Goal: Task Accomplishment & Management: Use online tool/utility

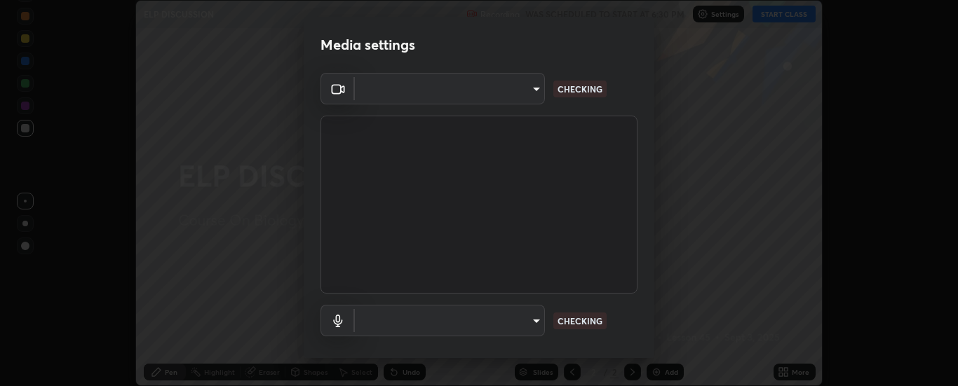
scroll to position [386, 958]
type input "6d3829c99f98afdfe7c29186be8927c2ef9ac3e8f7233b1026567672352cba5b"
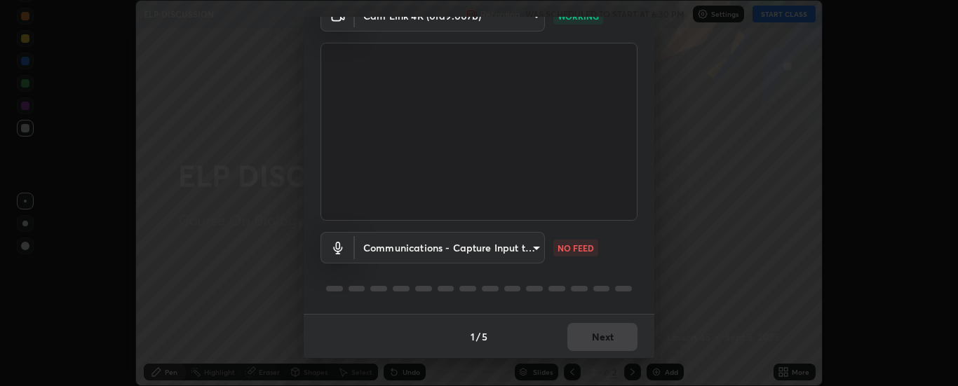
scroll to position [74, 0]
click at [535, 245] on body "Erase all ELP DISCUSSION Recording WAS SCHEDULED TO START AT 6:30 PM Settings S…" at bounding box center [479, 193] width 958 height 386
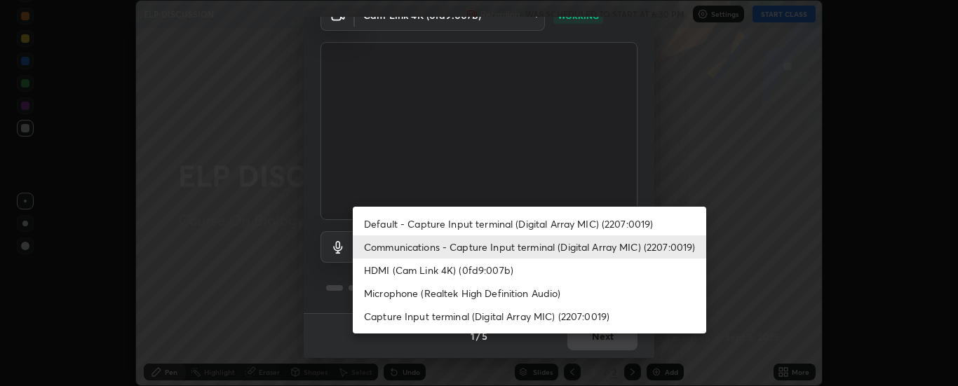
click at [516, 221] on li "Default - Capture Input terminal (Digital Array MIC) (2207:0019)" at bounding box center [529, 224] width 353 height 23
type input "default"
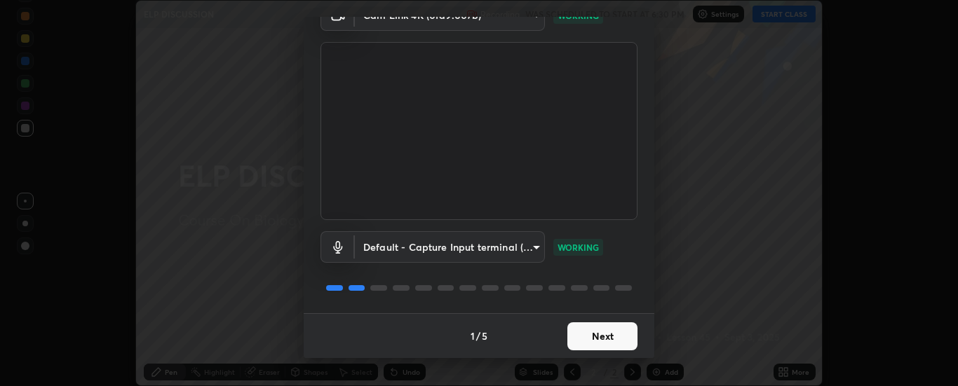
click at [600, 341] on button "Next" at bounding box center [602, 337] width 70 height 28
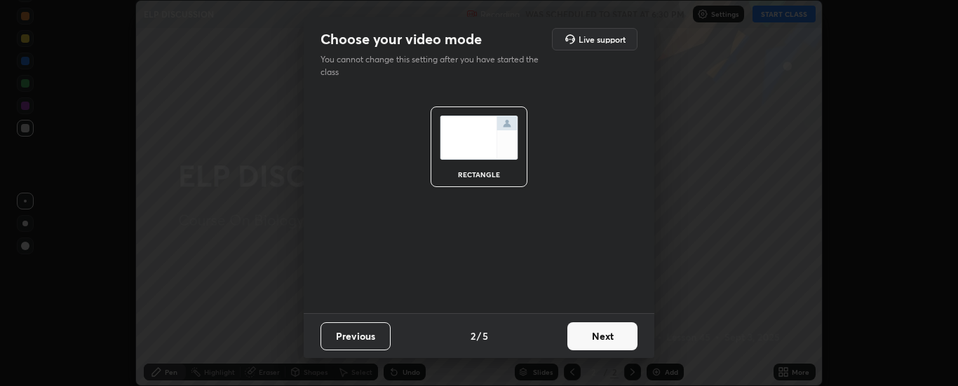
scroll to position [0, 0]
click at [612, 340] on button "Next" at bounding box center [602, 337] width 70 height 28
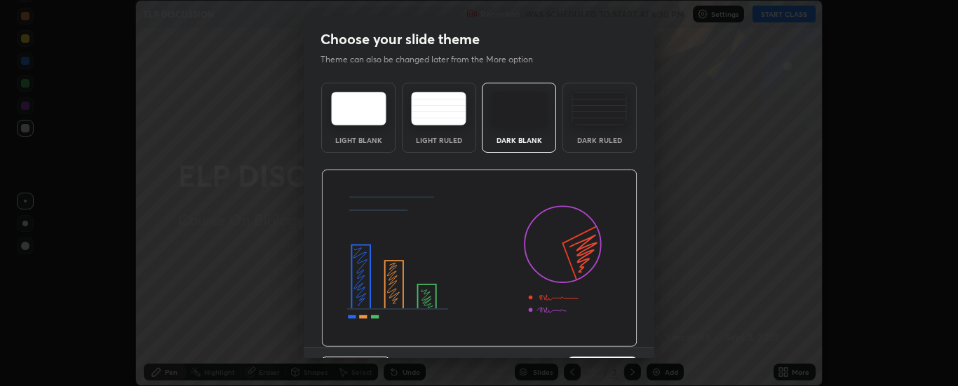
scroll to position [34, 0]
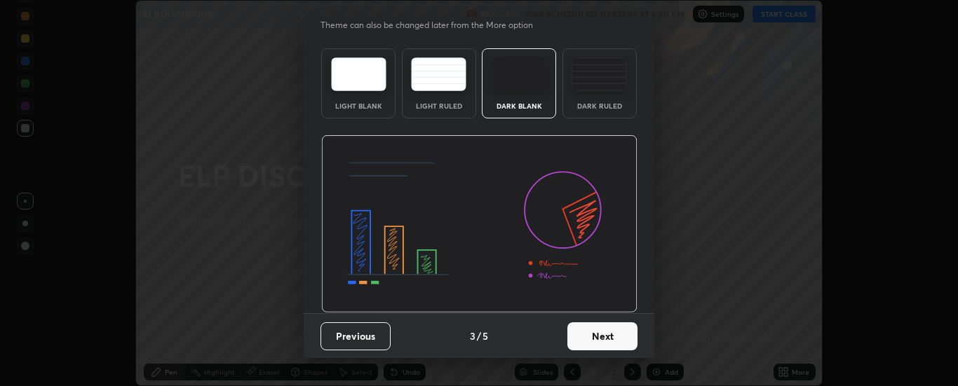
click at [604, 343] on button "Next" at bounding box center [602, 337] width 70 height 28
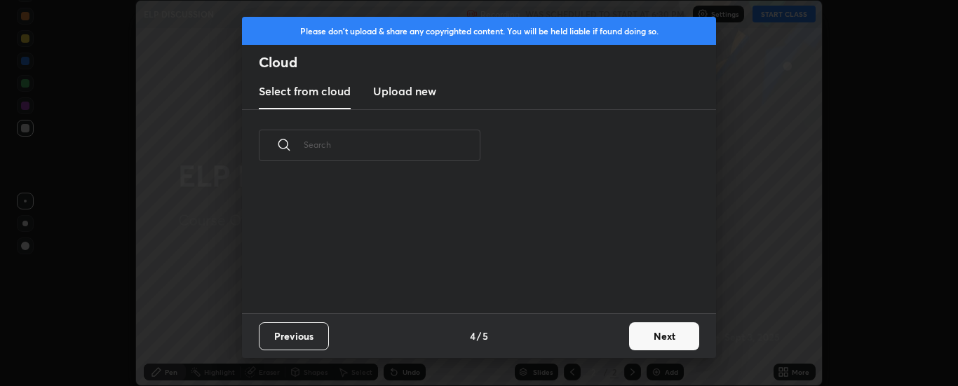
scroll to position [0, 0]
click at [653, 337] on button "Next" at bounding box center [664, 337] width 70 height 28
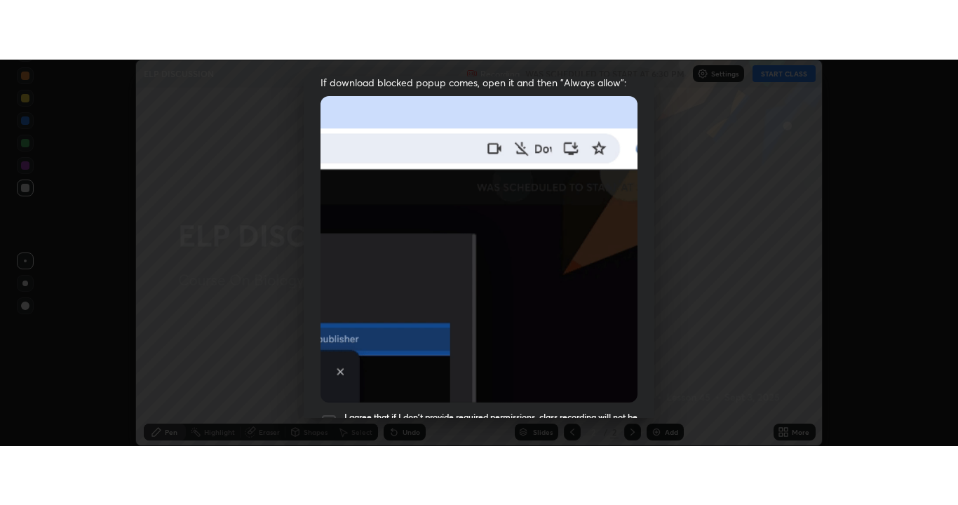
scroll to position [360, 0]
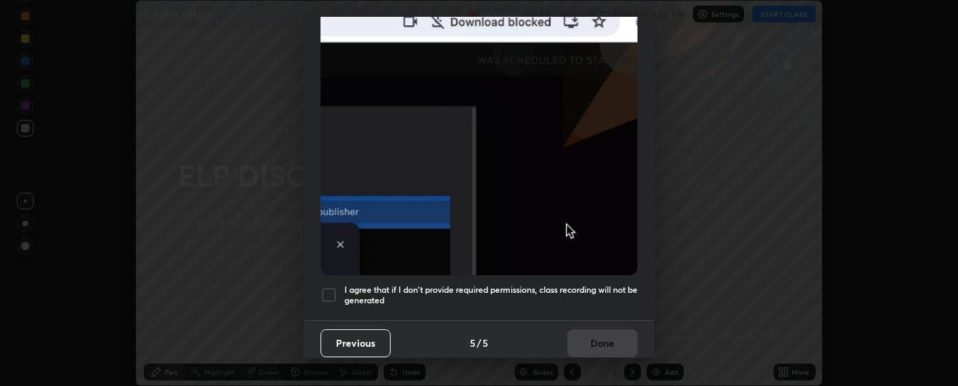
click at [550, 285] on h5 "I agree that if I don't provide required permissions, class recording will not …" at bounding box center [490, 296] width 293 height 22
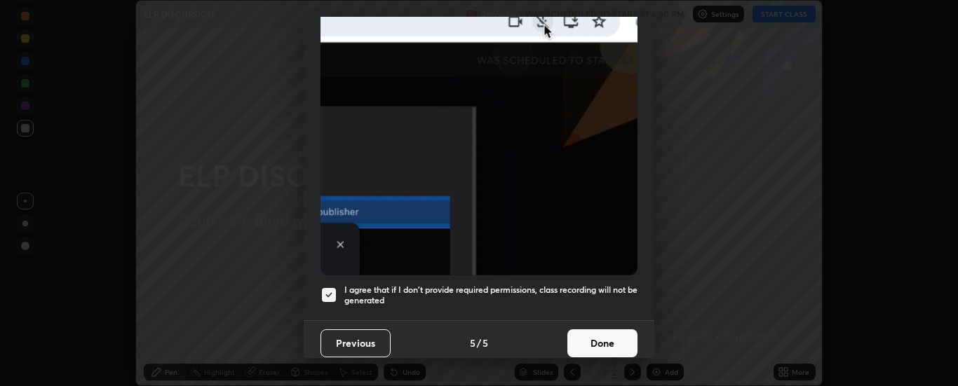
click at [598, 342] on button "Done" at bounding box center [602, 344] width 70 height 28
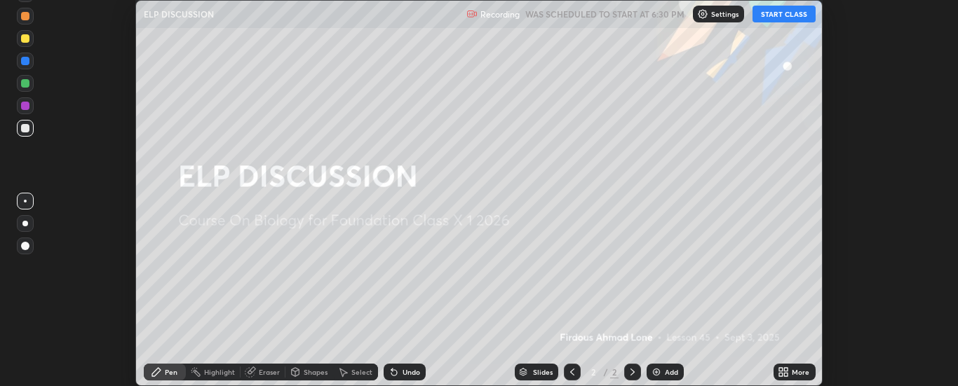
click at [779, 13] on button "START CLASS" at bounding box center [784, 14] width 63 height 17
click at [786, 375] on icon at bounding box center [787, 375] width 4 height 4
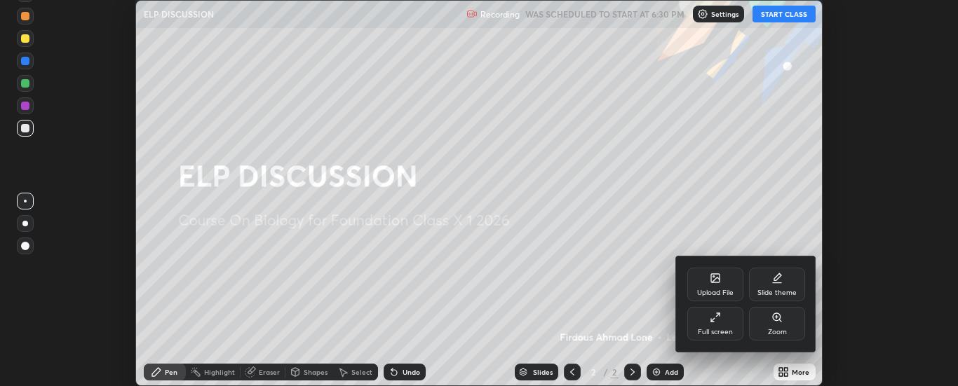
click at [709, 327] on div "Full screen" at bounding box center [715, 324] width 56 height 34
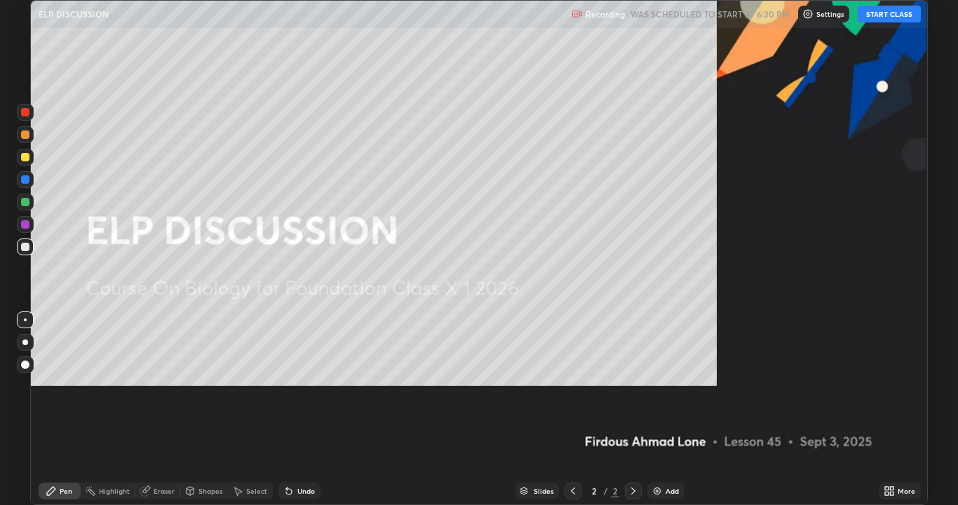
scroll to position [505, 958]
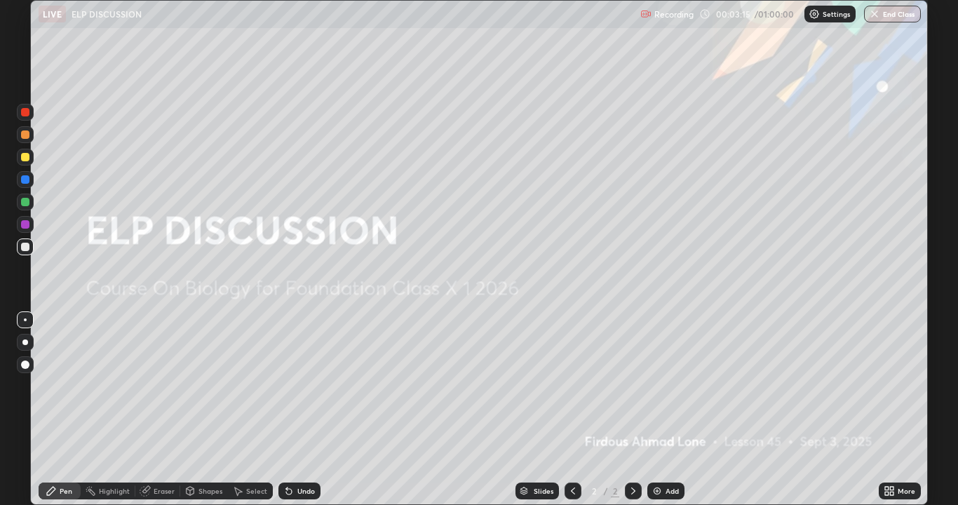
click at [660, 386] on img at bounding box center [657, 490] width 11 height 11
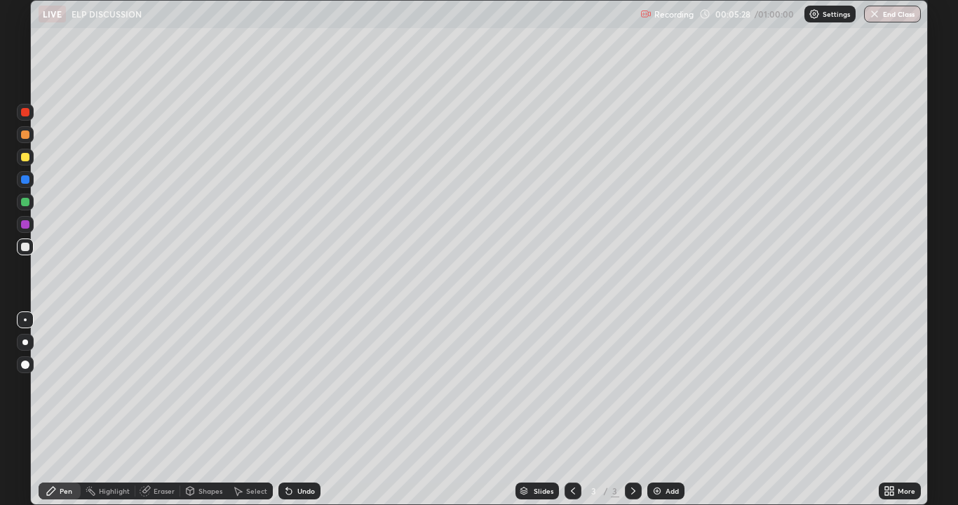
click at [28, 247] on div at bounding box center [25, 247] width 8 height 8
click at [27, 364] on div at bounding box center [25, 365] width 8 height 8
click at [24, 159] on div at bounding box center [25, 157] width 8 height 8
click at [659, 386] on img at bounding box center [657, 490] width 11 height 11
click at [24, 249] on div at bounding box center [25, 247] width 8 height 8
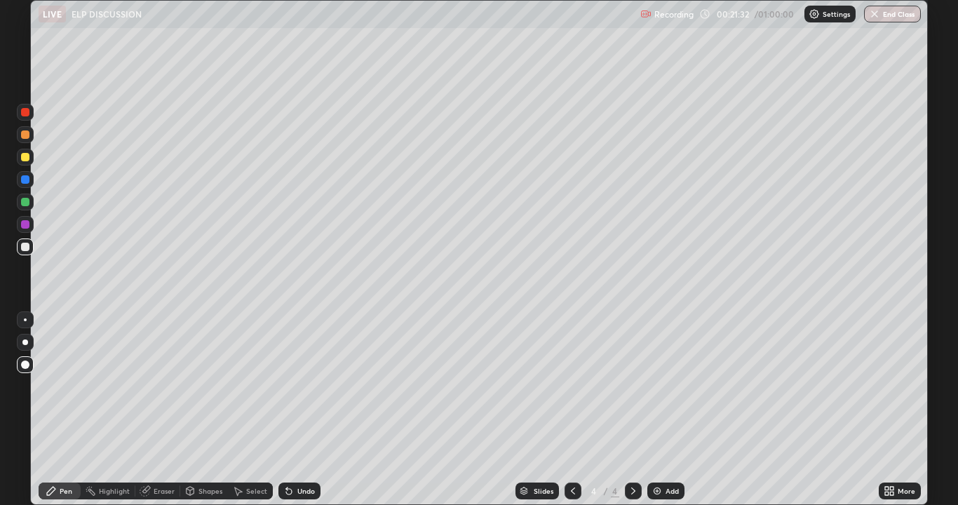
click at [25, 158] on div at bounding box center [25, 157] width 8 height 8
click at [23, 249] on div at bounding box center [25, 247] width 8 height 8
click at [27, 250] on div at bounding box center [25, 247] width 8 height 8
click at [26, 161] on div at bounding box center [25, 157] width 8 height 8
click at [659, 386] on img at bounding box center [657, 490] width 11 height 11
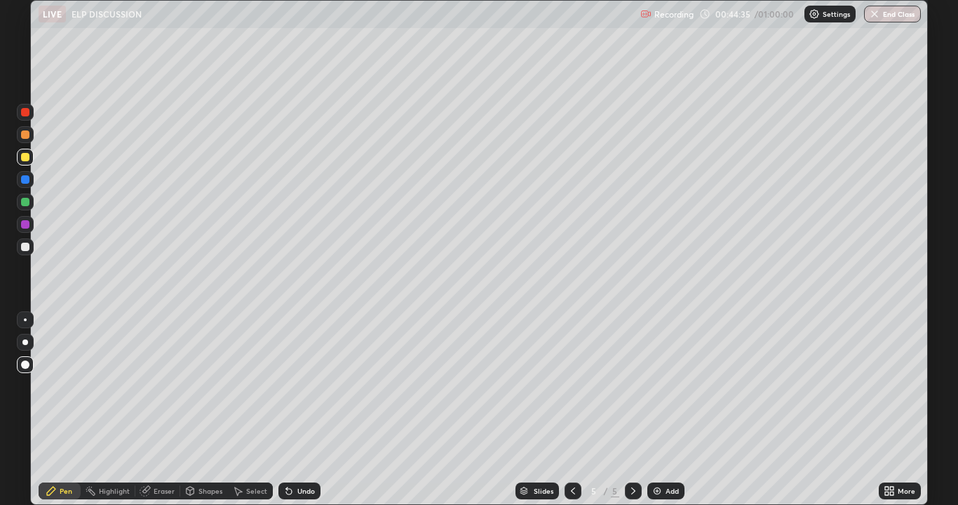
click at [893, 18] on button "End Class" at bounding box center [892, 14] width 57 height 17
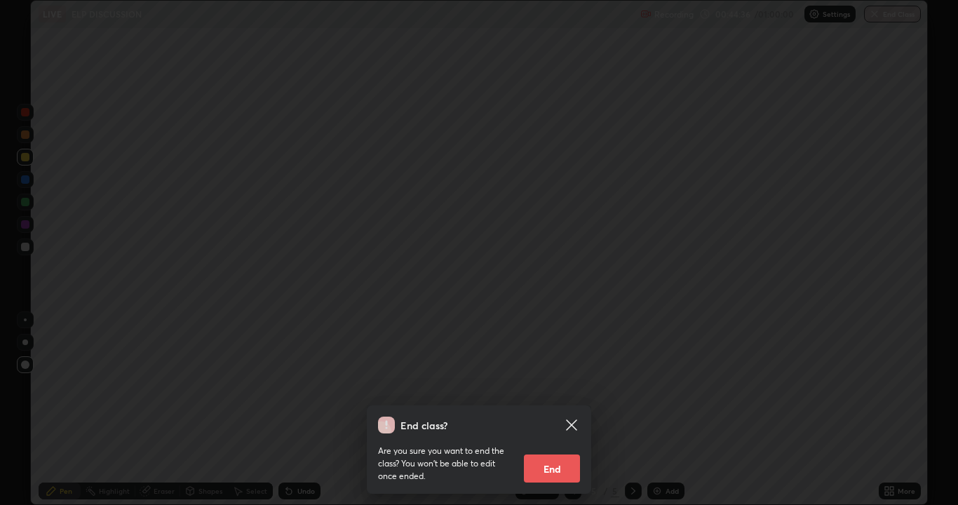
click at [559, 386] on button "End" at bounding box center [552, 468] width 56 height 28
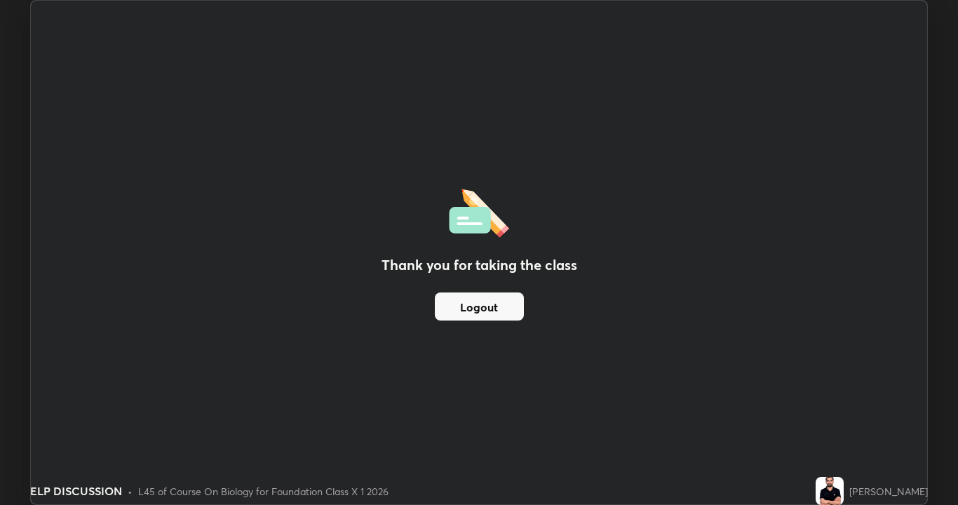
click at [510, 306] on button "Logout" at bounding box center [479, 306] width 89 height 28
